Goal: Information Seeking & Learning: Learn about a topic

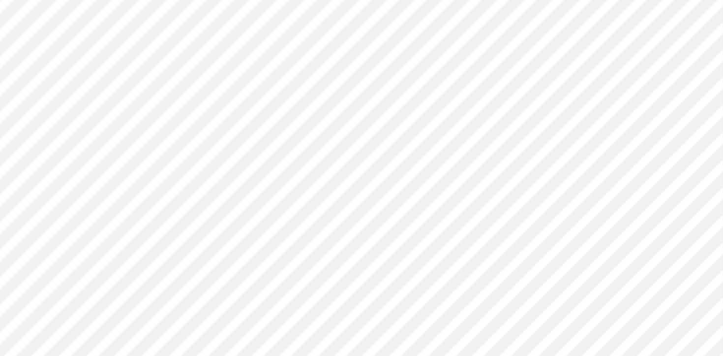
scroll to position [4, 0]
click at [303, 166] on div "1 Study of inhibitory effects of Pu-Erh, yerba mate and slimming tea on pancrea…" at bounding box center [488, 202] width 434 height 614
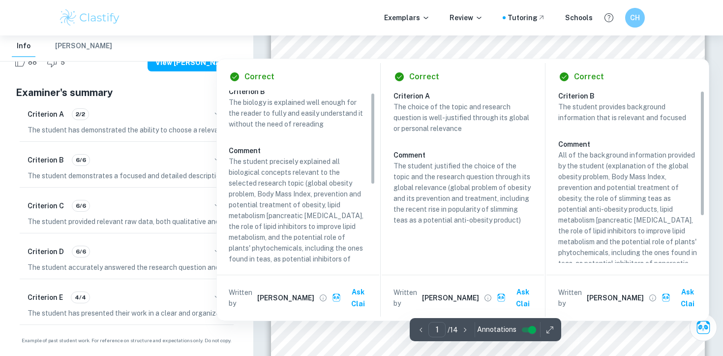
scroll to position [5950, 0]
